Goal: Information Seeking & Learning: Learn about a topic

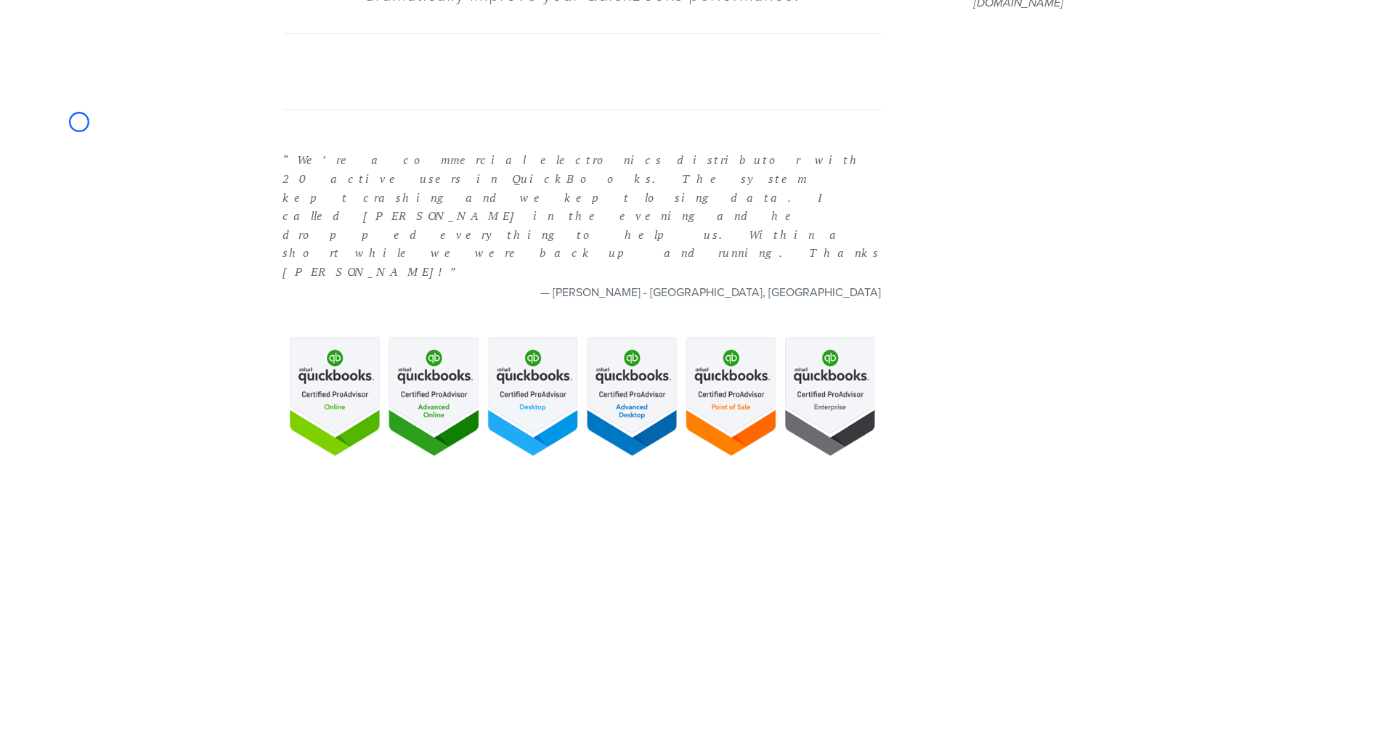
scroll to position [668, 0]
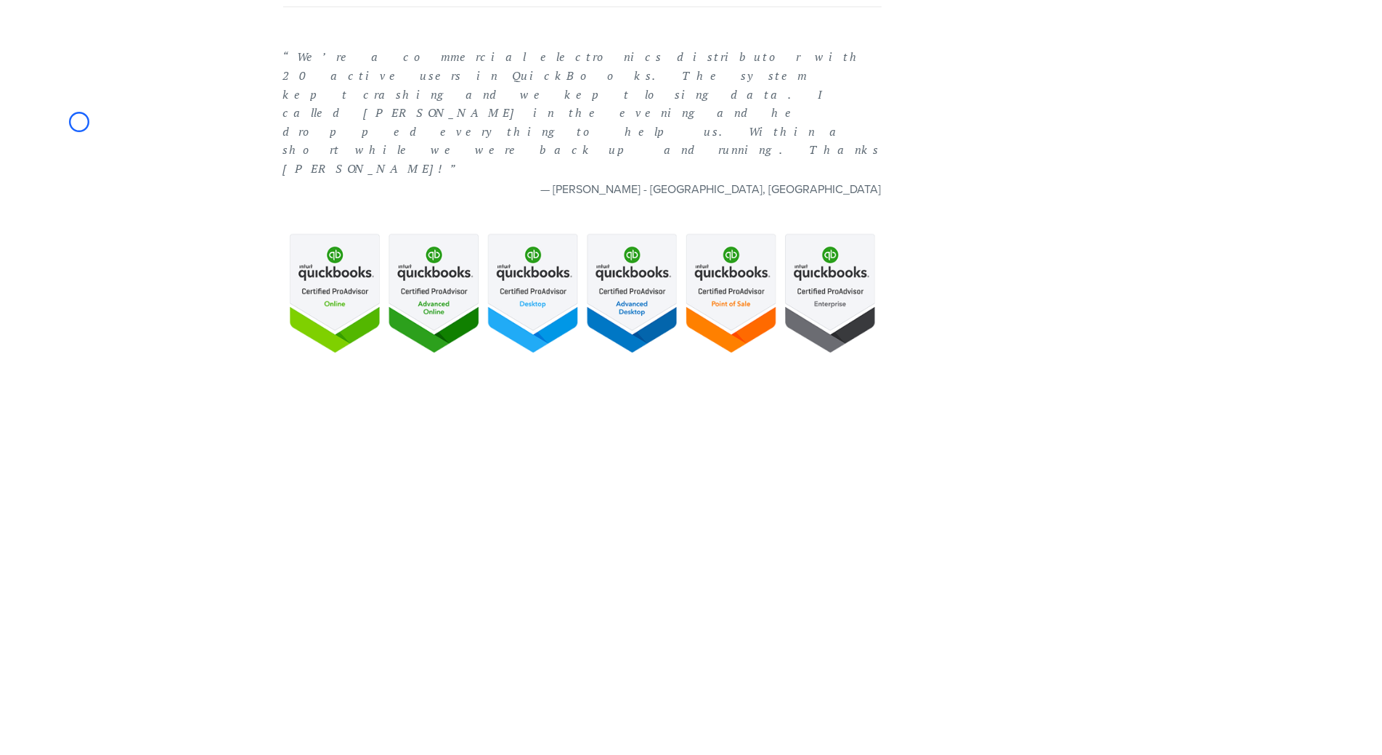
click at [79, 122] on body "Call now for a free consultation [PHONE_NUMBER] Financial Fitness Consulting Ho…" at bounding box center [691, 136] width 1382 height 1608
click at [135, 143] on body "Call now for a free consultation [PHONE_NUMBER] Financial Fitness Consulting Ho…" at bounding box center [691, 136] width 1382 height 1608
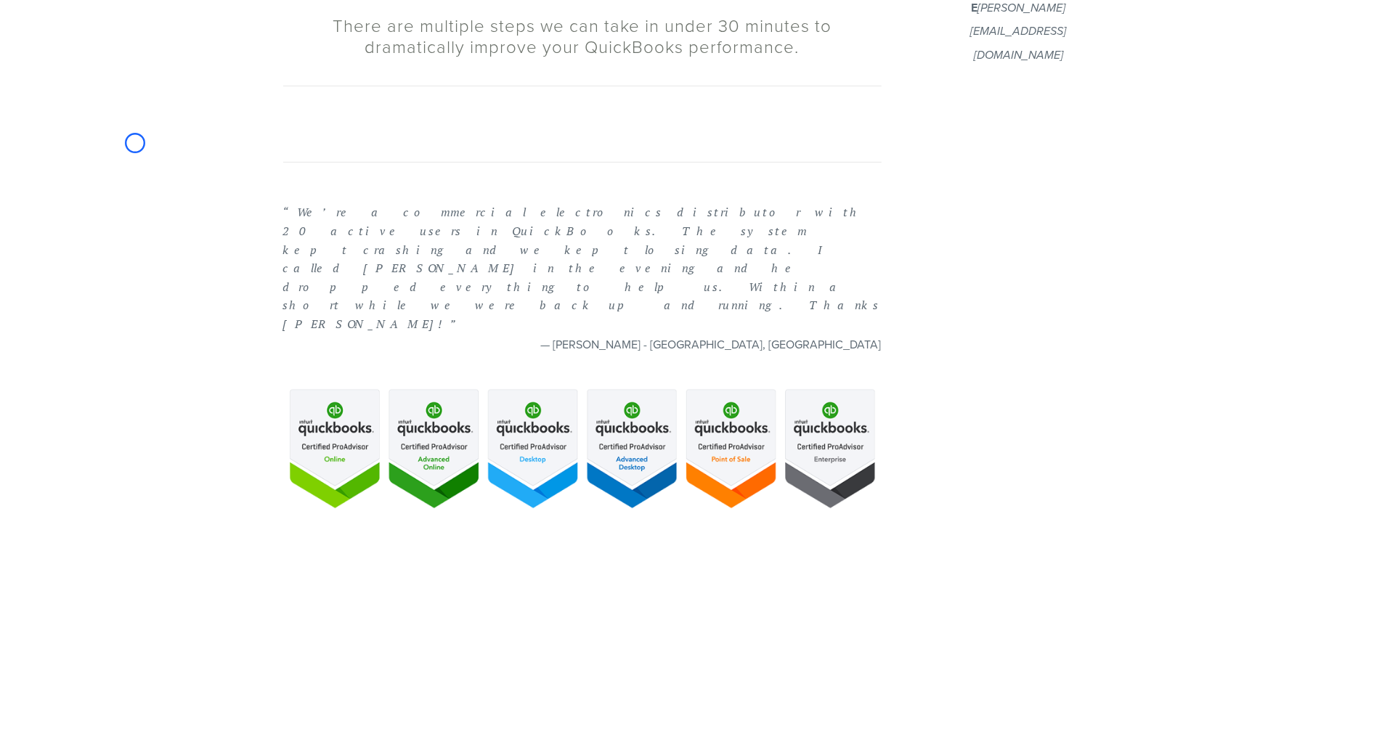
scroll to position [475, 0]
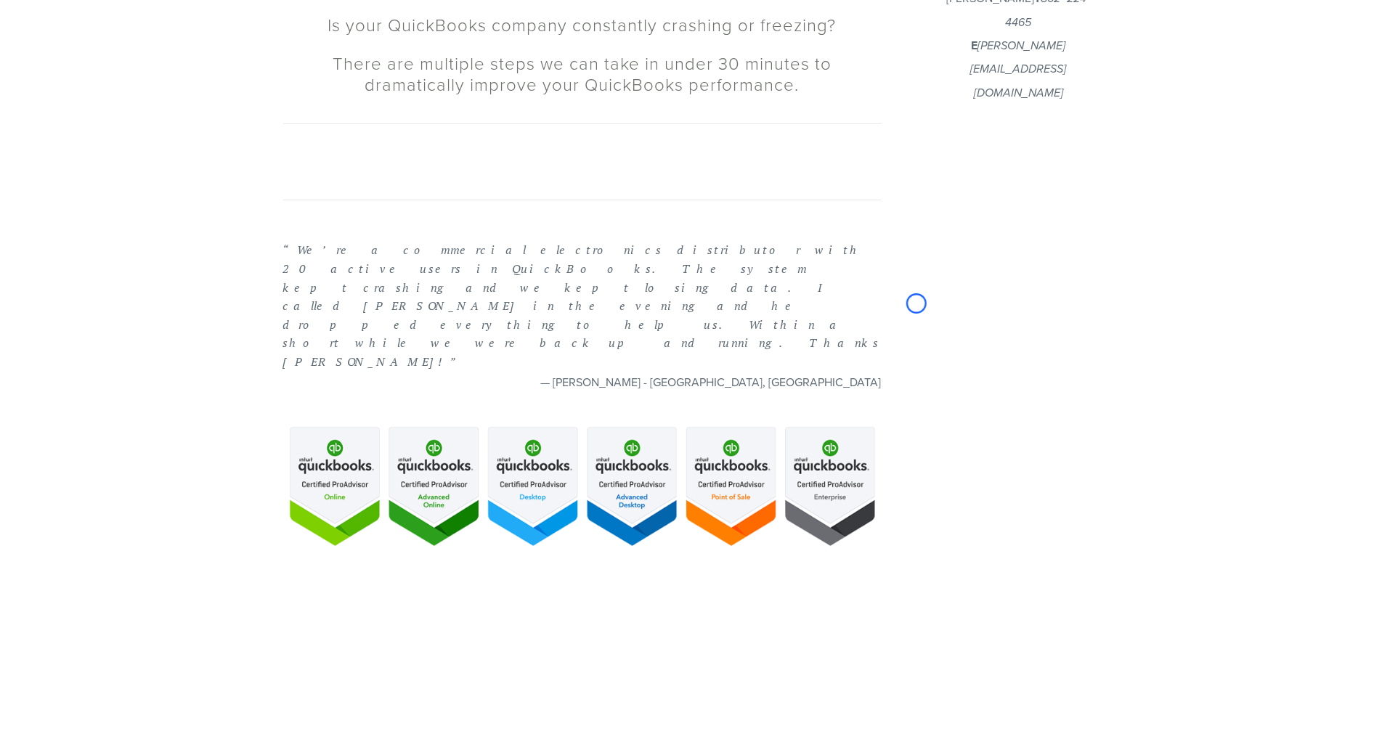
click at [73, 85] on body "Call now for a free consultation [PHONE_NUMBER] Financial Fitness Consulting Ho…" at bounding box center [691, 329] width 1382 height 1608
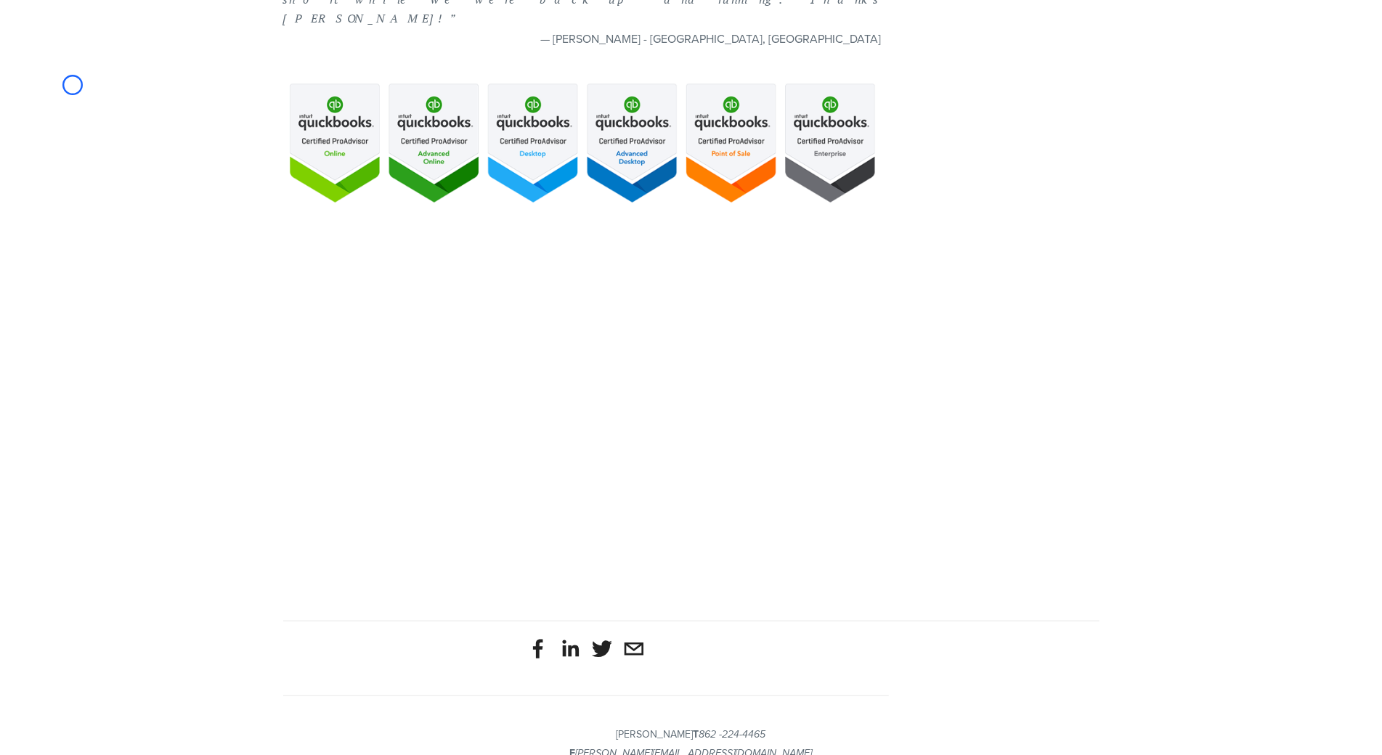
scroll to position [831, 0]
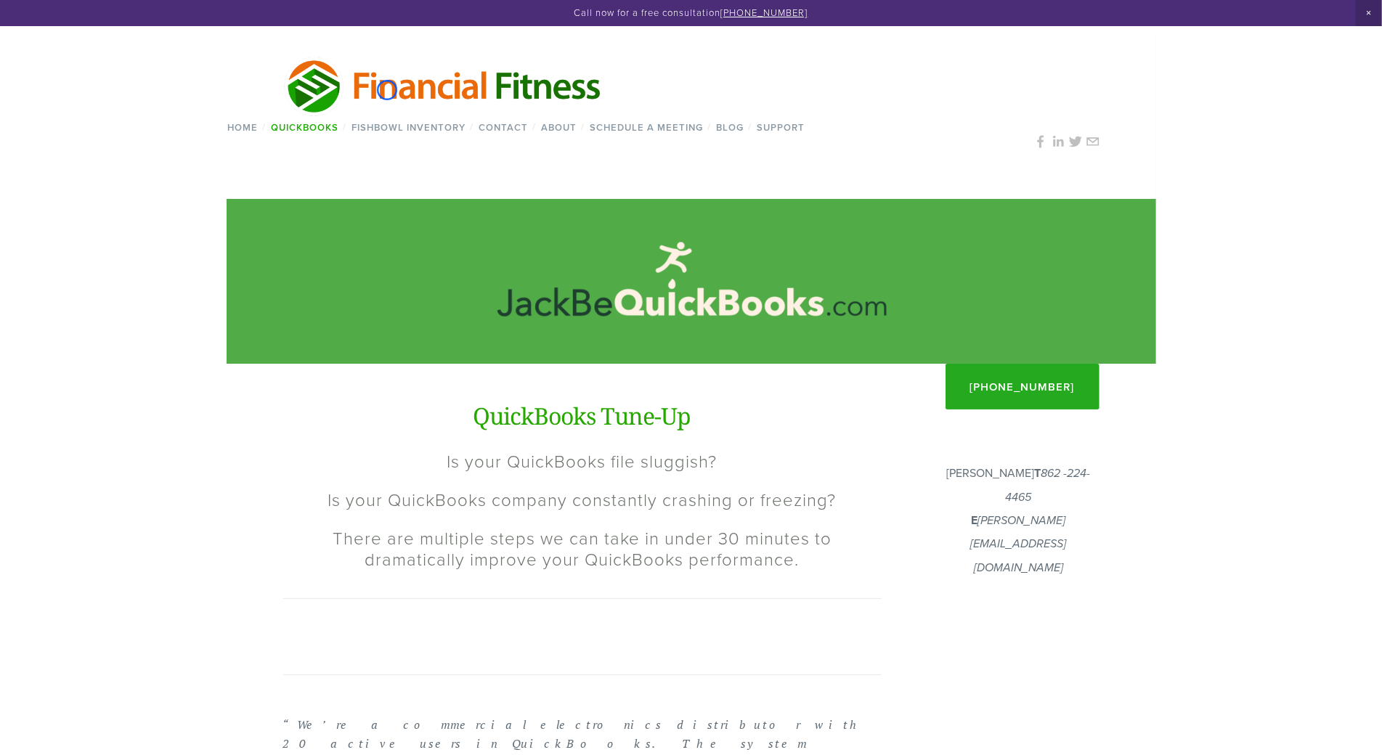
click at [387, 90] on img at bounding box center [443, 85] width 321 height 62
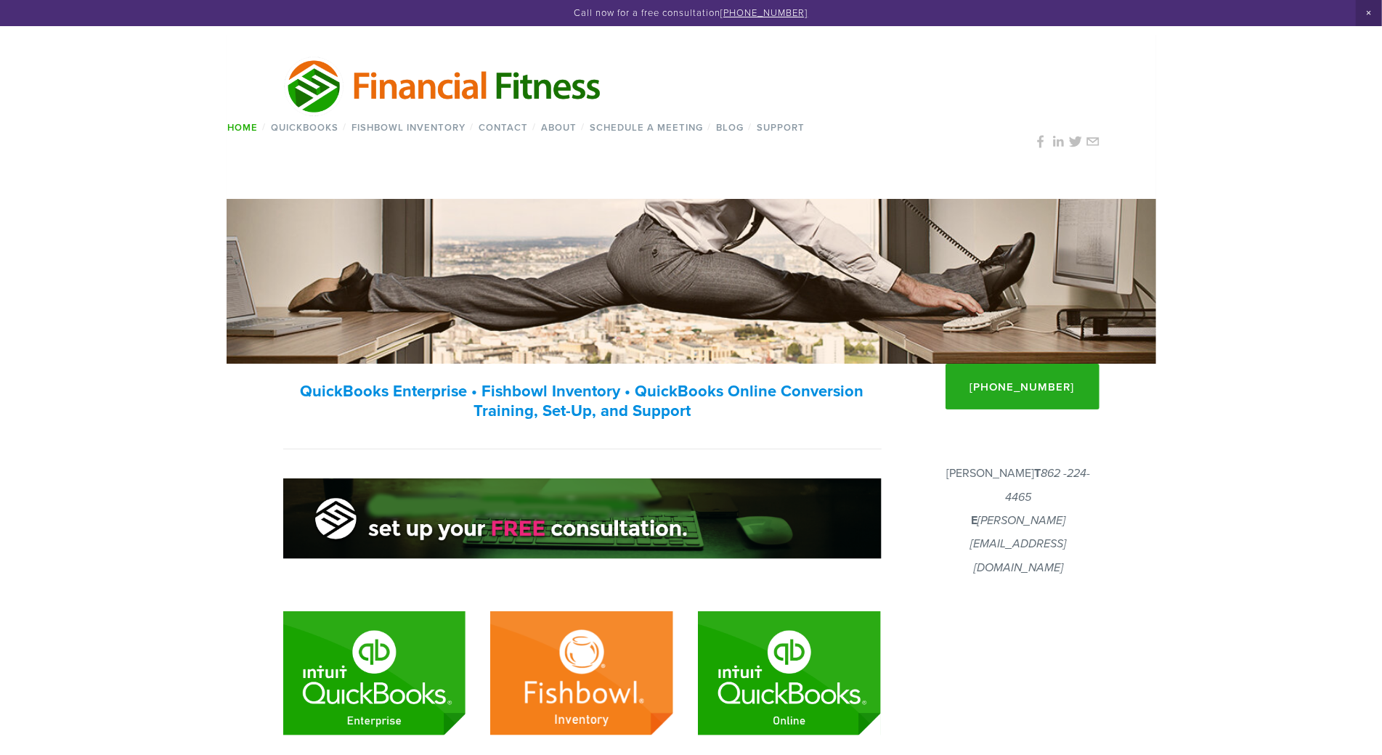
click at [387, 90] on img at bounding box center [443, 85] width 321 height 62
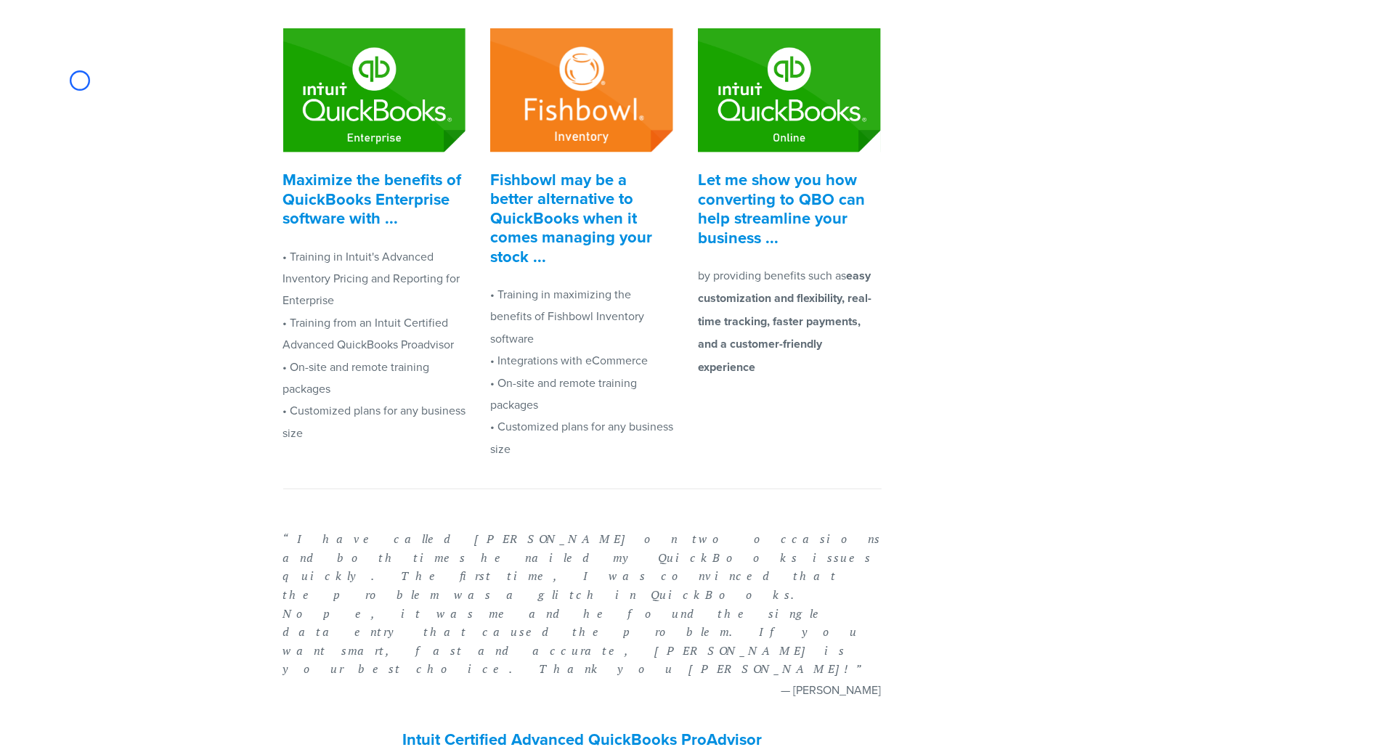
scroll to position [704, 0]
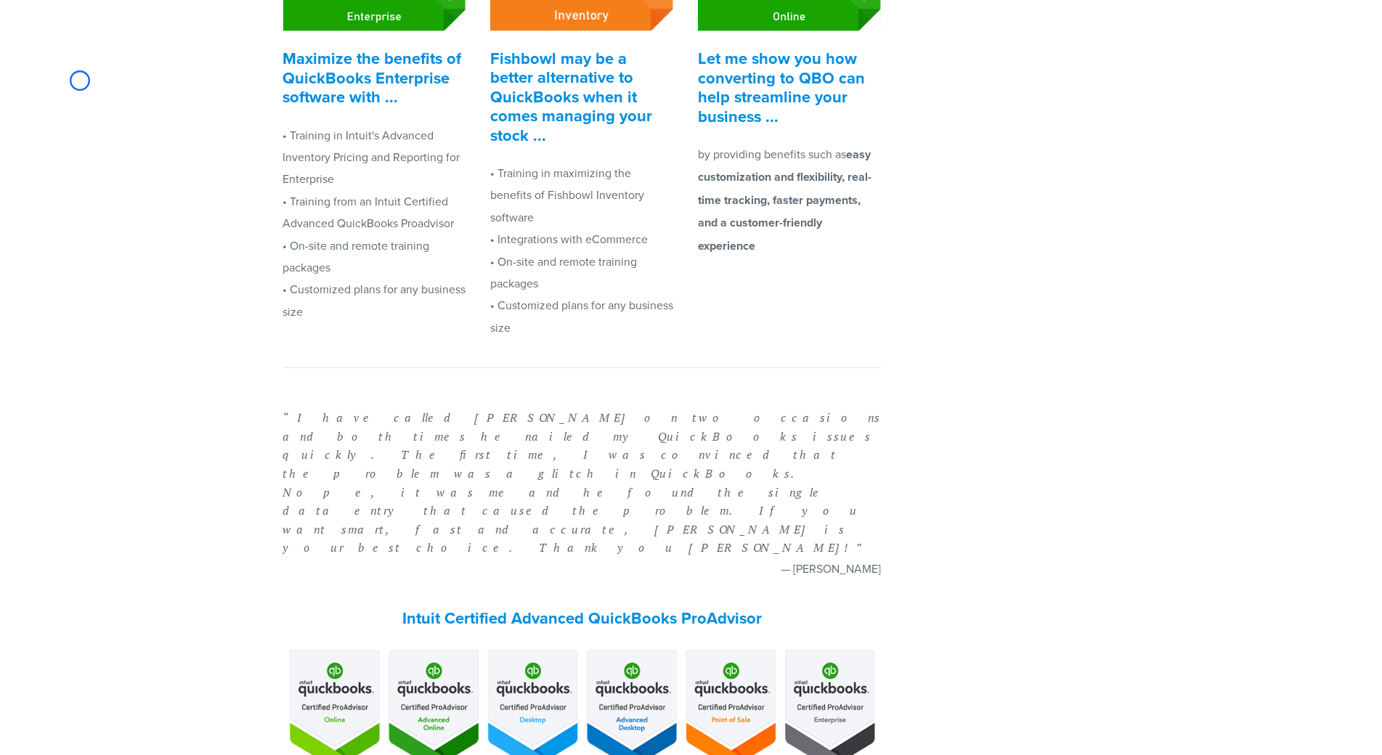
click at [80, 81] on body "Call now for a free consultation [PHONE_NUMBER] Financial Fitness Consulting Ho…" at bounding box center [691, 211] width 1382 height 1830
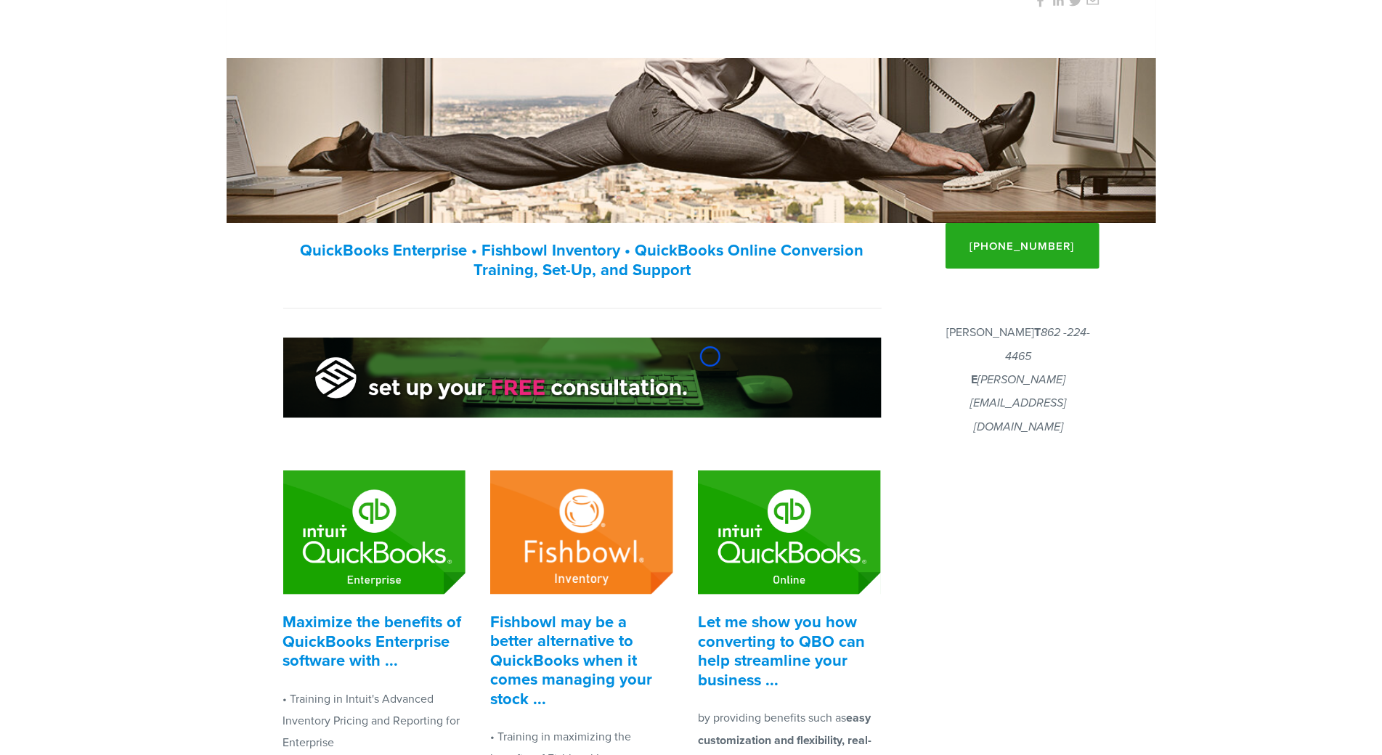
click at [710, 357] on img at bounding box center [582, 378] width 598 height 81
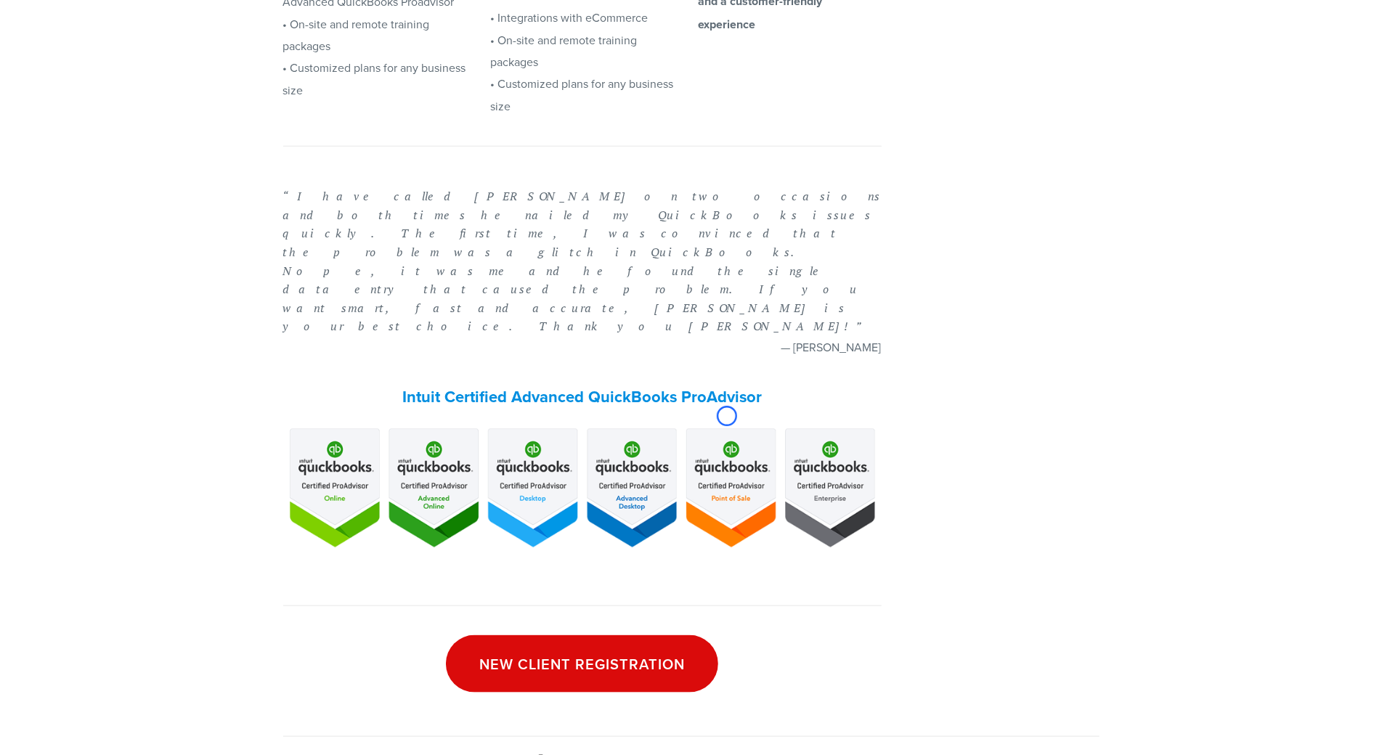
click at [727, 424] on img at bounding box center [582, 487] width 598 height 126
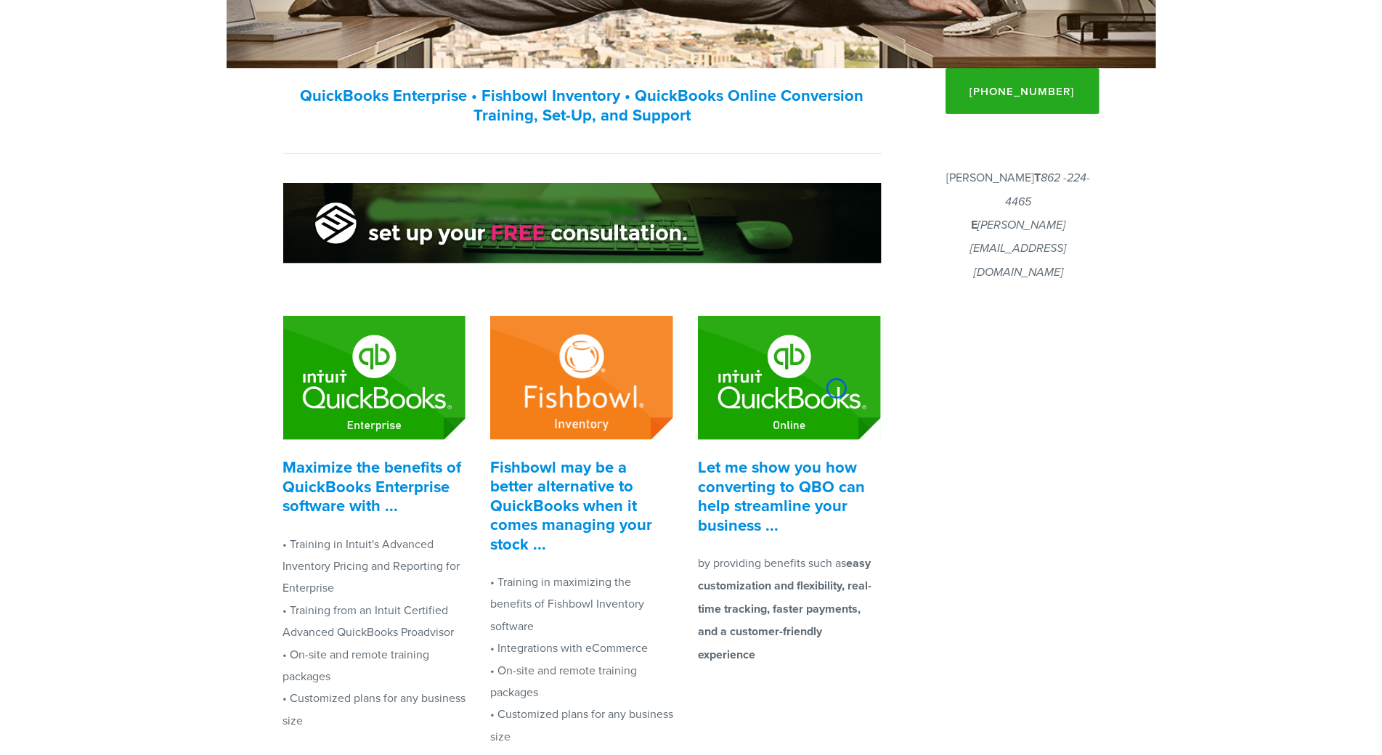
click at [836, 388] on img at bounding box center [789, 378] width 183 height 125
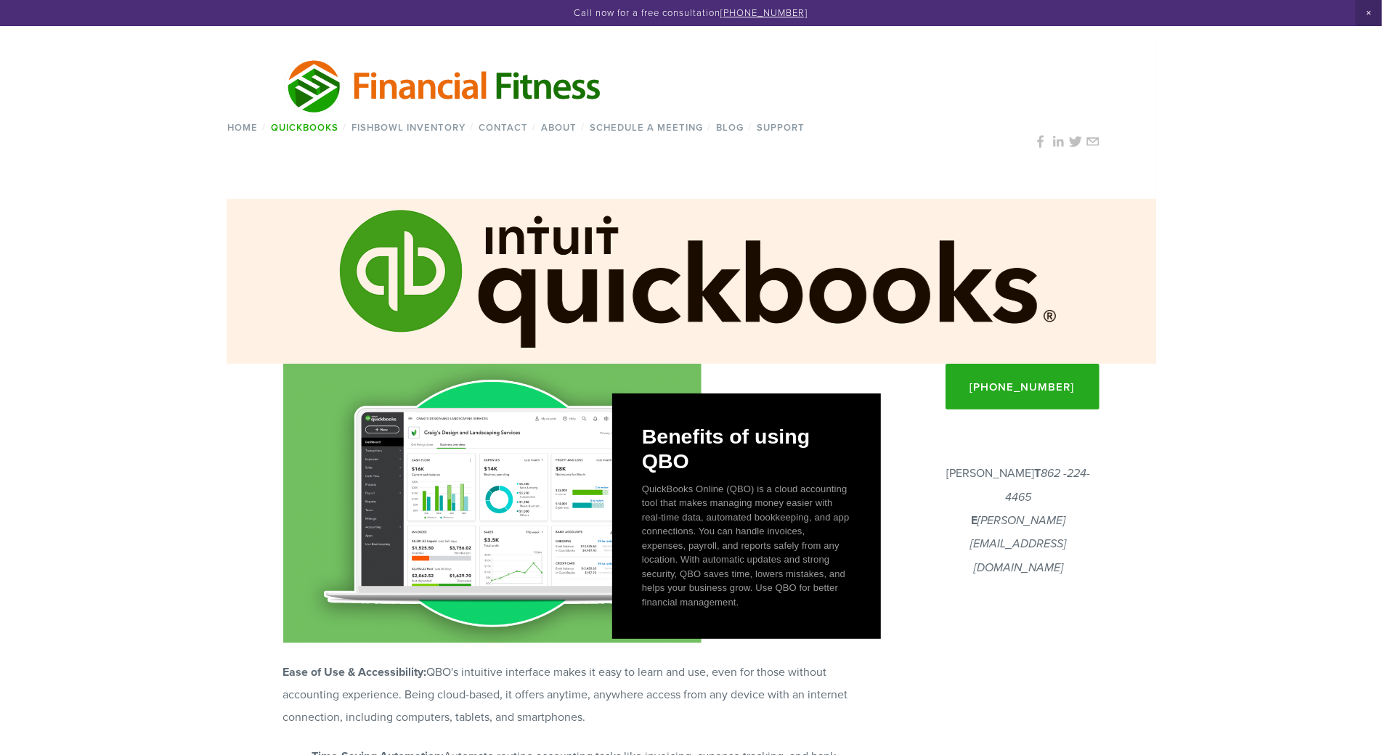
click at [836, 388] on figure "Benefits of using QBO QuickBooks Online (QBO) is a cloud accounting tool that m…" at bounding box center [582, 504] width 598 height 280
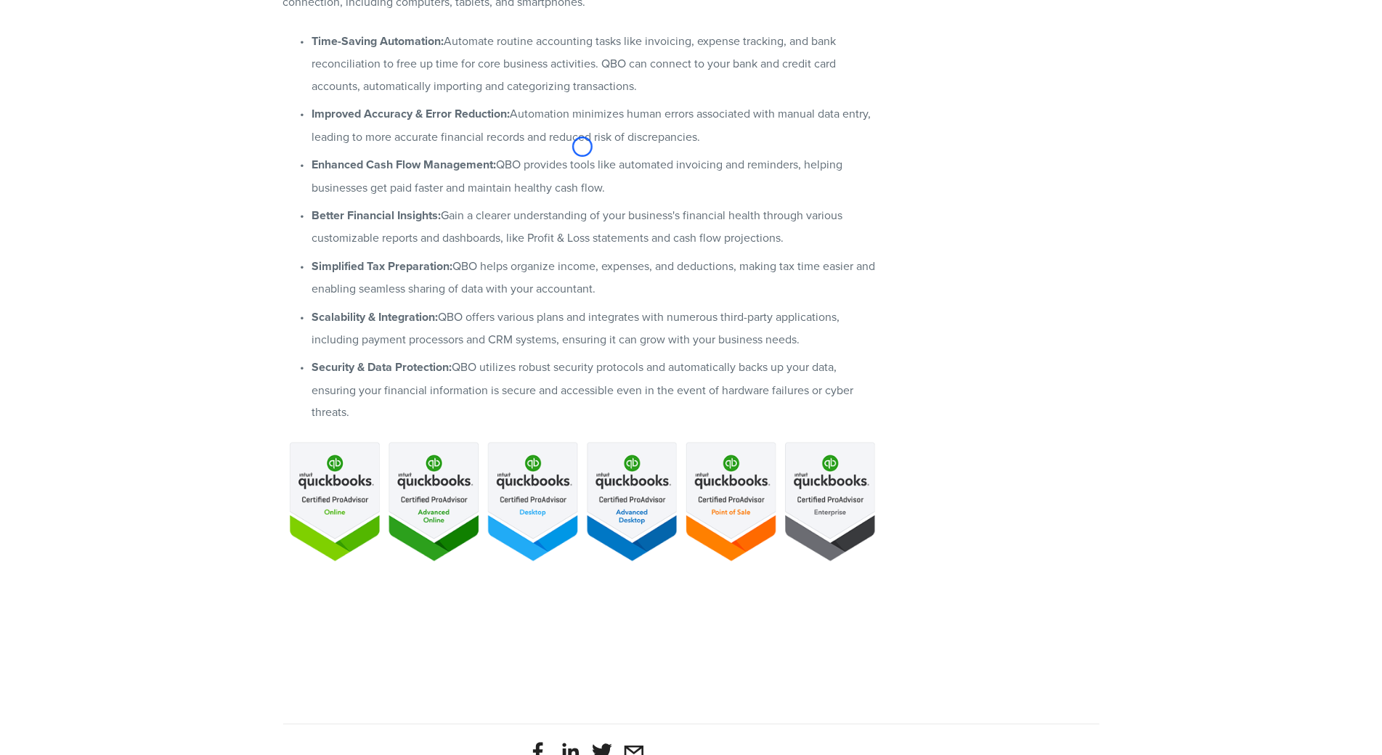
scroll to position [831, 0]
